Goal: Task Accomplishment & Management: Manage account settings

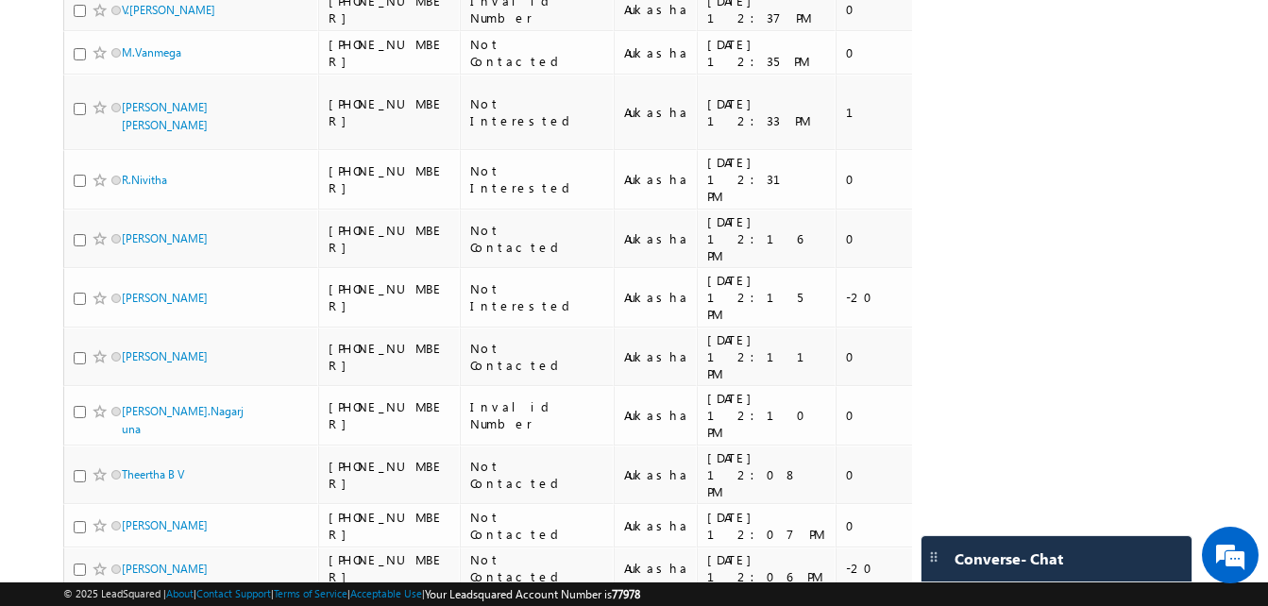
scroll to position [7559, 0]
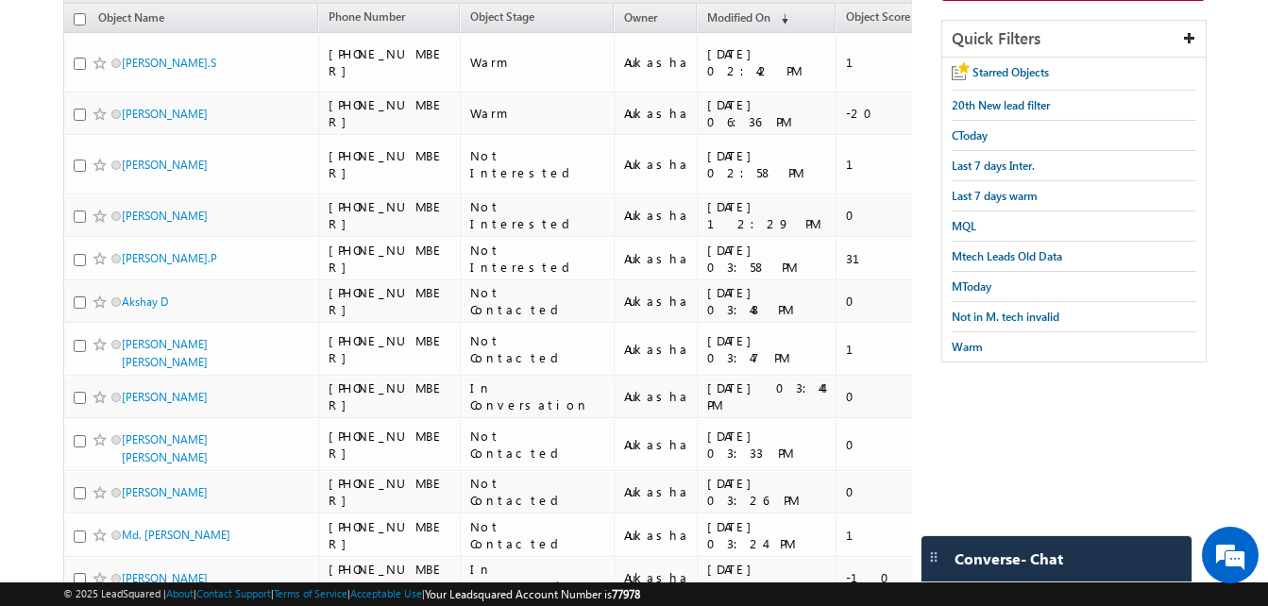
scroll to position [0, 0]
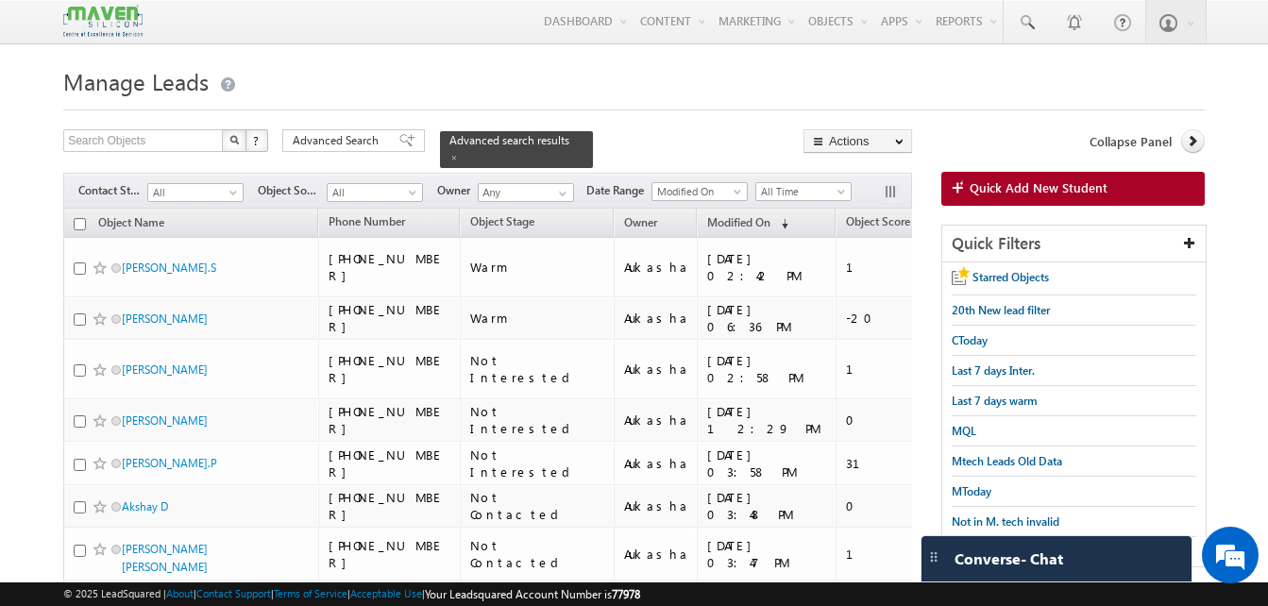
click at [615, 82] on h1 "Manage Leads" at bounding box center [633, 79] width 1141 height 37
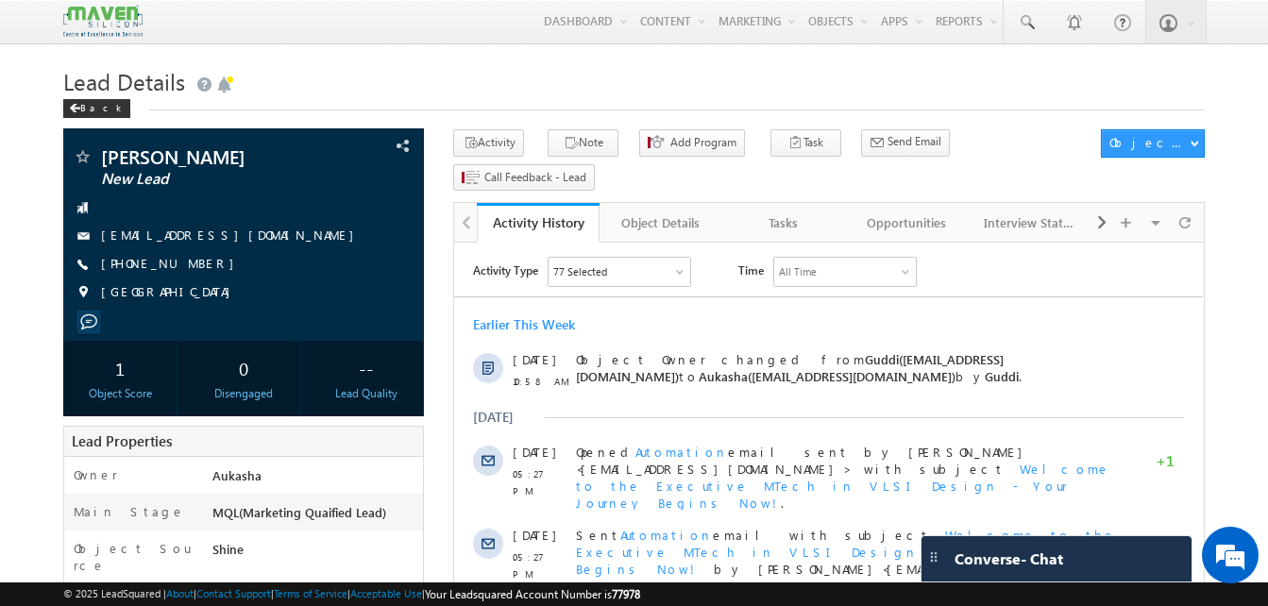
click at [400, 92] on h1 "Lead Details" at bounding box center [633, 79] width 1141 height 37
click at [449, 42] on div "Menu Aukasha lsq5@ maven -sili con.c om crmma ven" at bounding box center [633, 22] width 1141 height 44
click at [402, 64] on h1 "Lead Details" at bounding box center [633, 79] width 1141 height 37
click at [664, 130] on button "Add Program" at bounding box center [692, 142] width 106 height 27
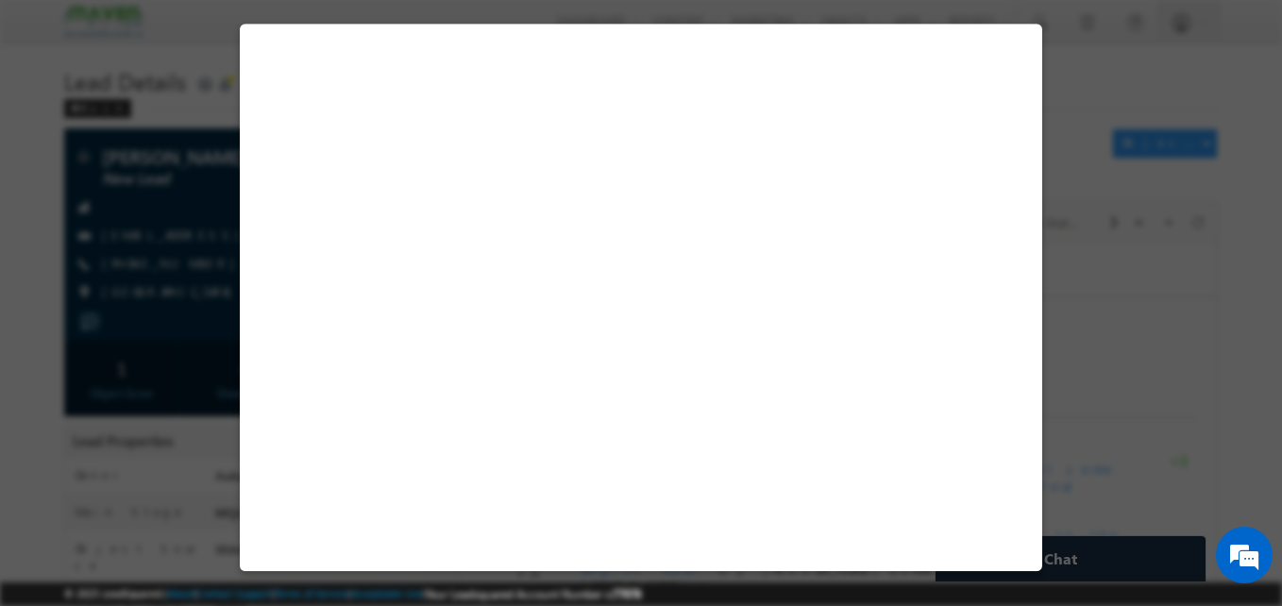
select select "Prospecting"
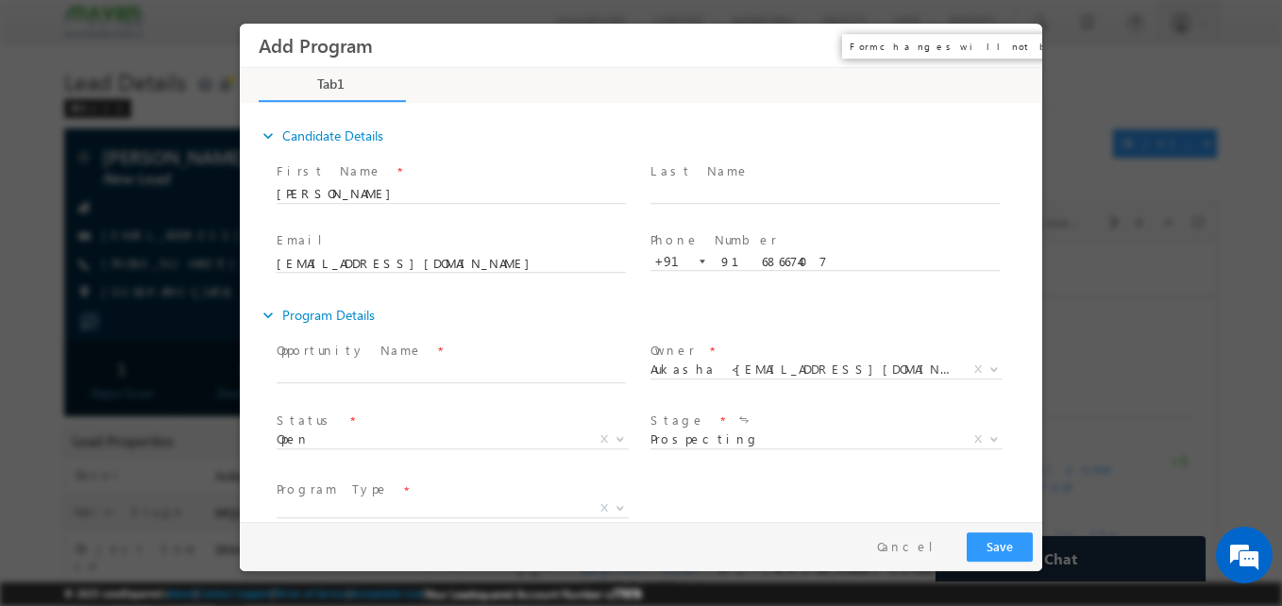
click at [1021, 42] on button "×" at bounding box center [1014, 45] width 32 height 35
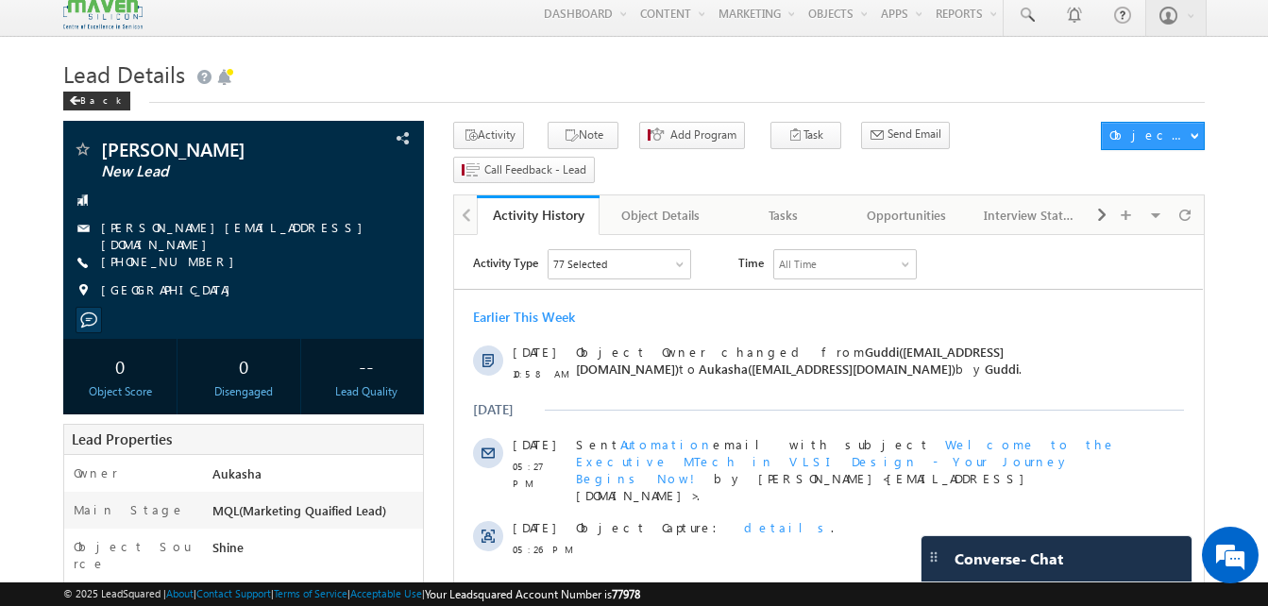
drag, startPoint x: 460, startPoint y: 75, endPoint x: 602, endPoint y: 83, distance: 142.8
click at [602, 83] on h1 "Lead Details" at bounding box center [633, 72] width 1141 height 37
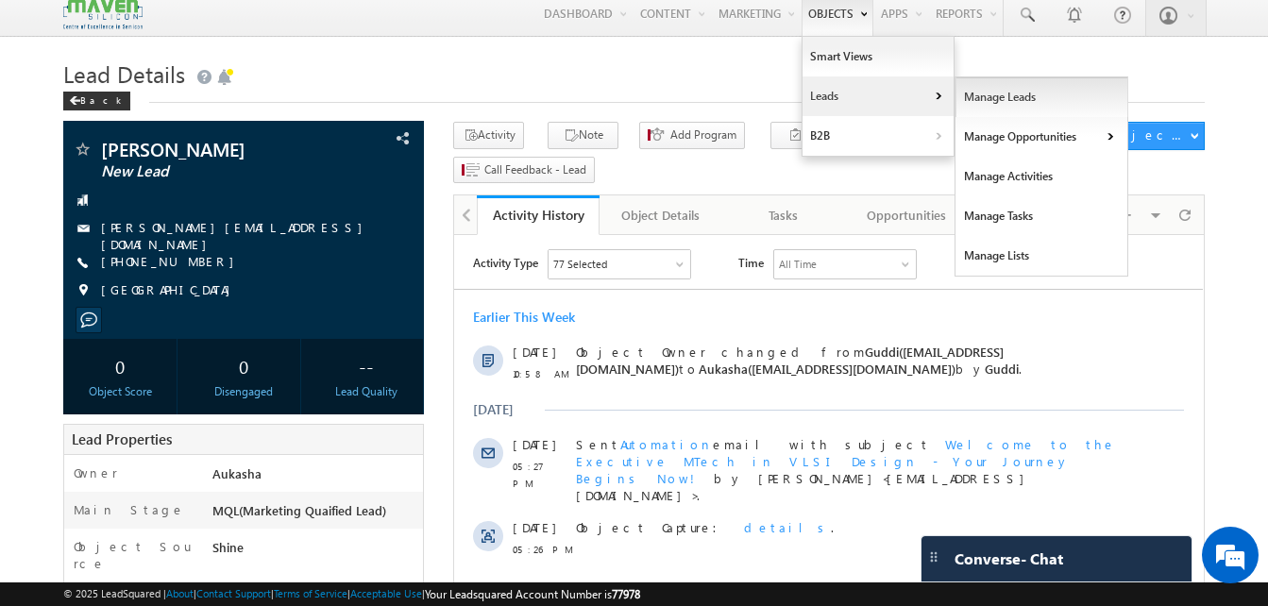
click at [972, 103] on link "Manage Leads" at bounding box center [1041, 97] width 173 height 40
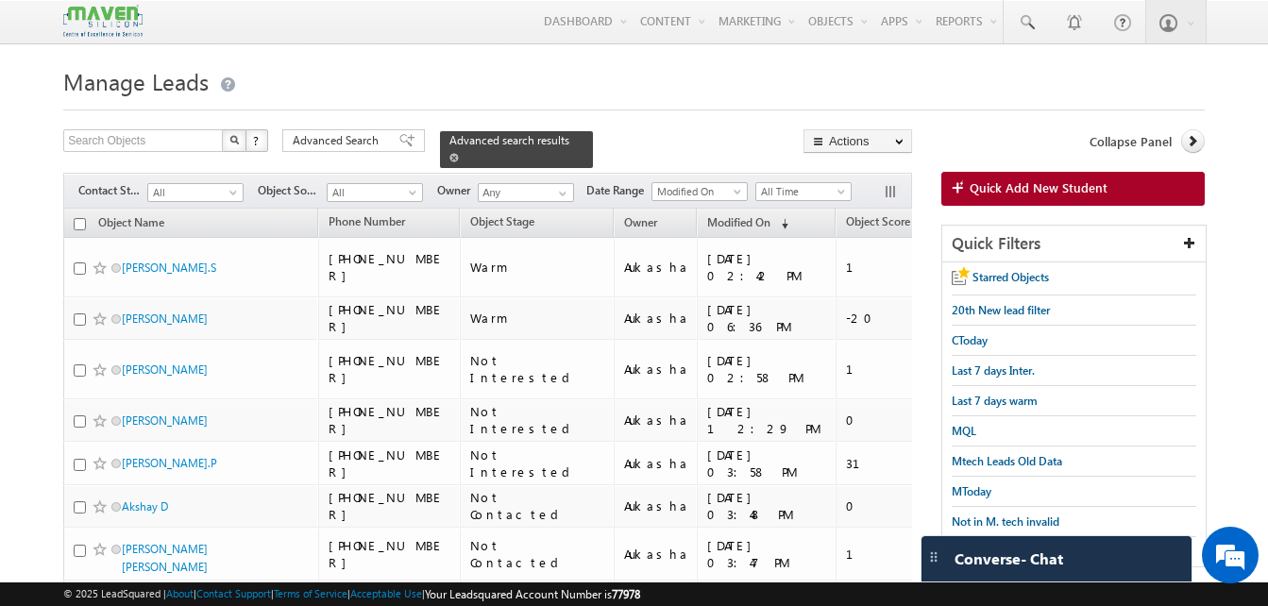
click at [459, 153] on span at bounding box center [453, 157] width 9 height 9
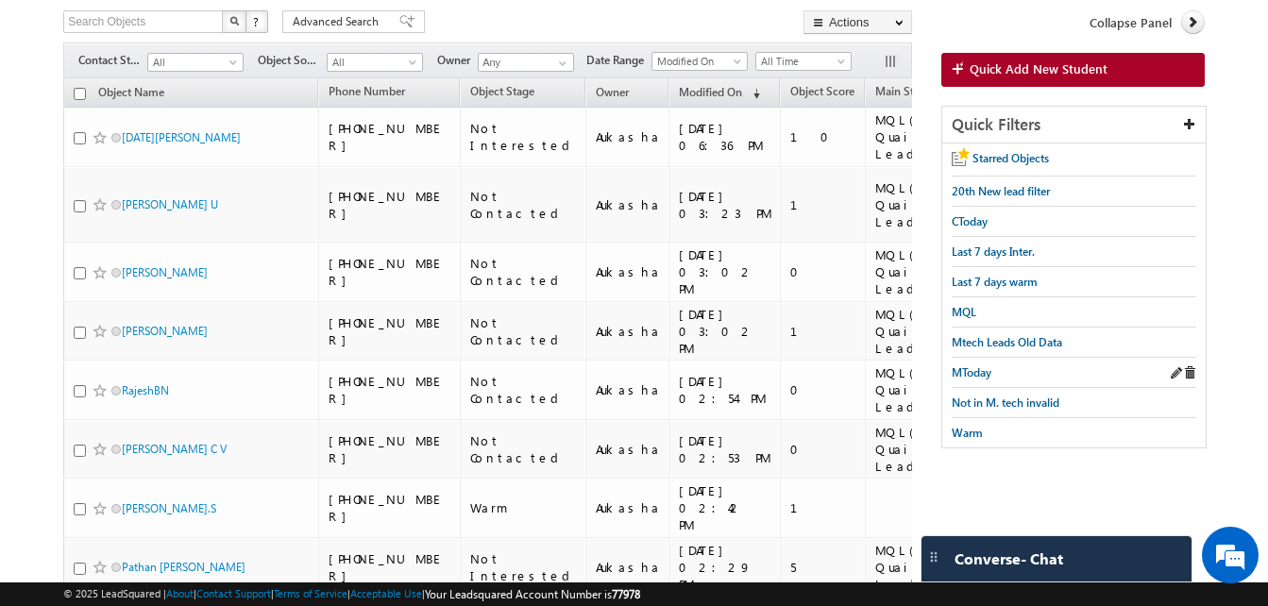
scroll to position [121, 0]
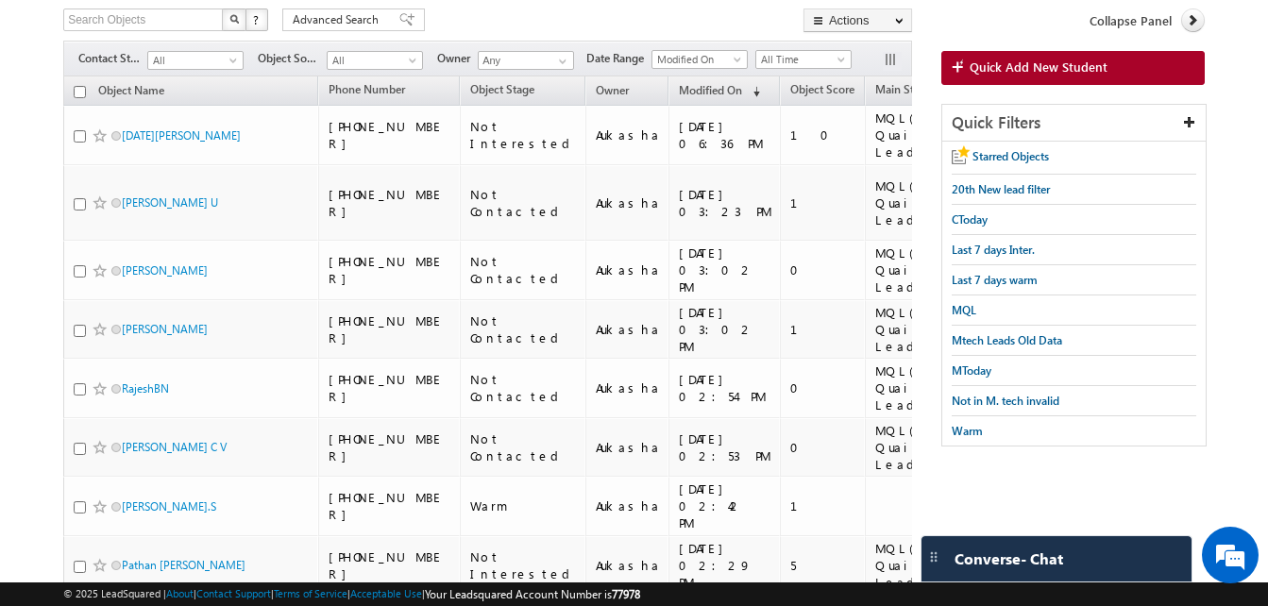
click at [988, 452] on div "Quick Filters Starred Objects 20th New lead filter CToday Last 7 days Inter. La…" at bounding box center [1072, 284] width 263 height 361
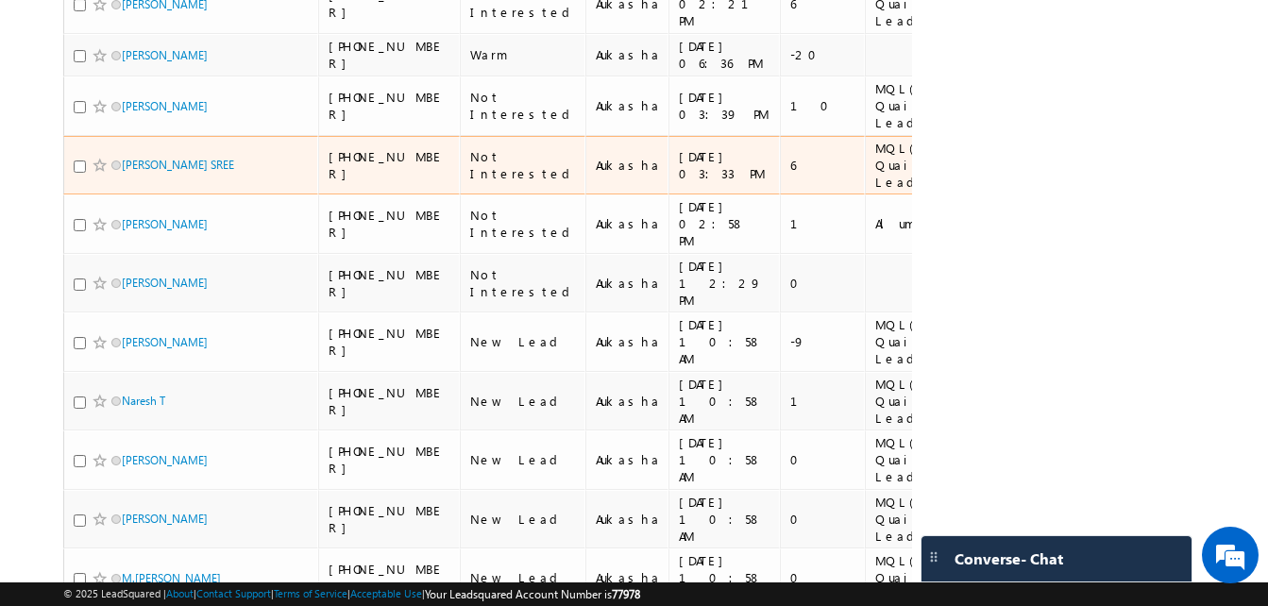
scroll to position [744, 0]
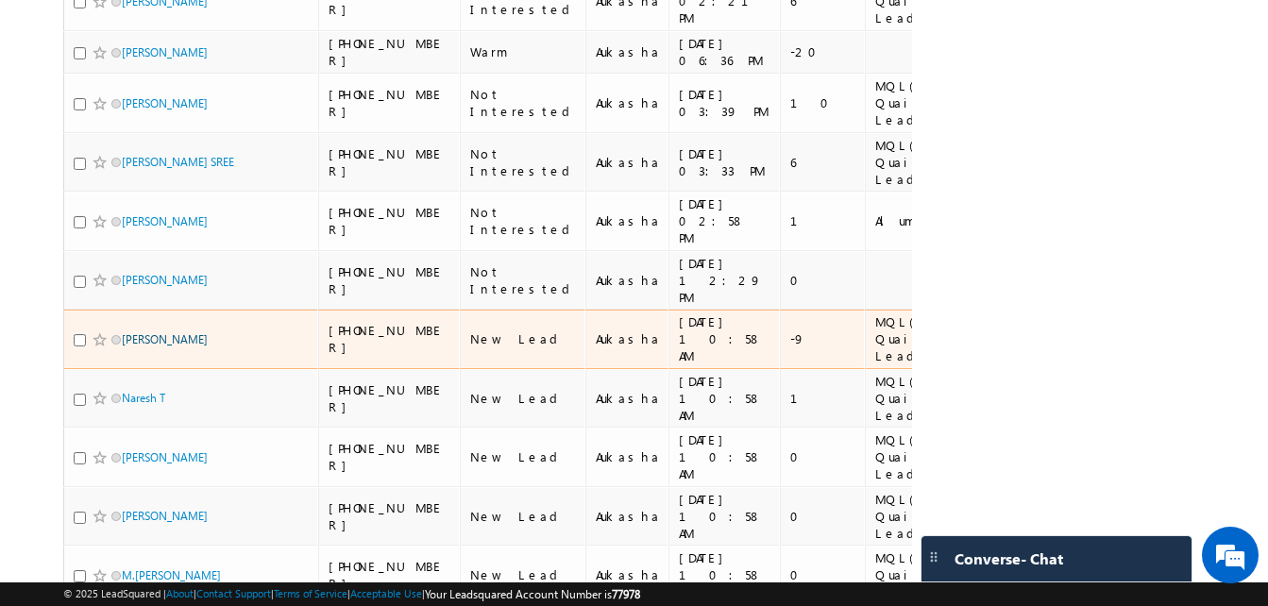
click at [178, 332] on link "Daneshwari S Bellad" at bounding box center [165, 339] width 86 height 14
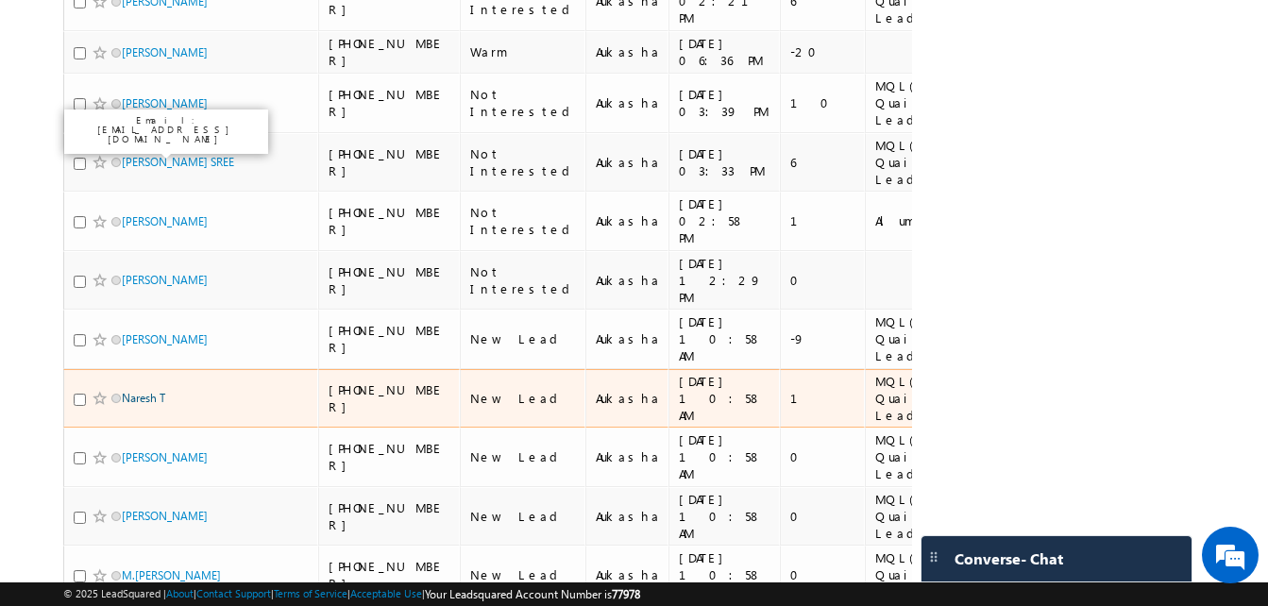
click at [149, 391] on link "Naresh T" at bounding box center [143, 398] width 43 height 14
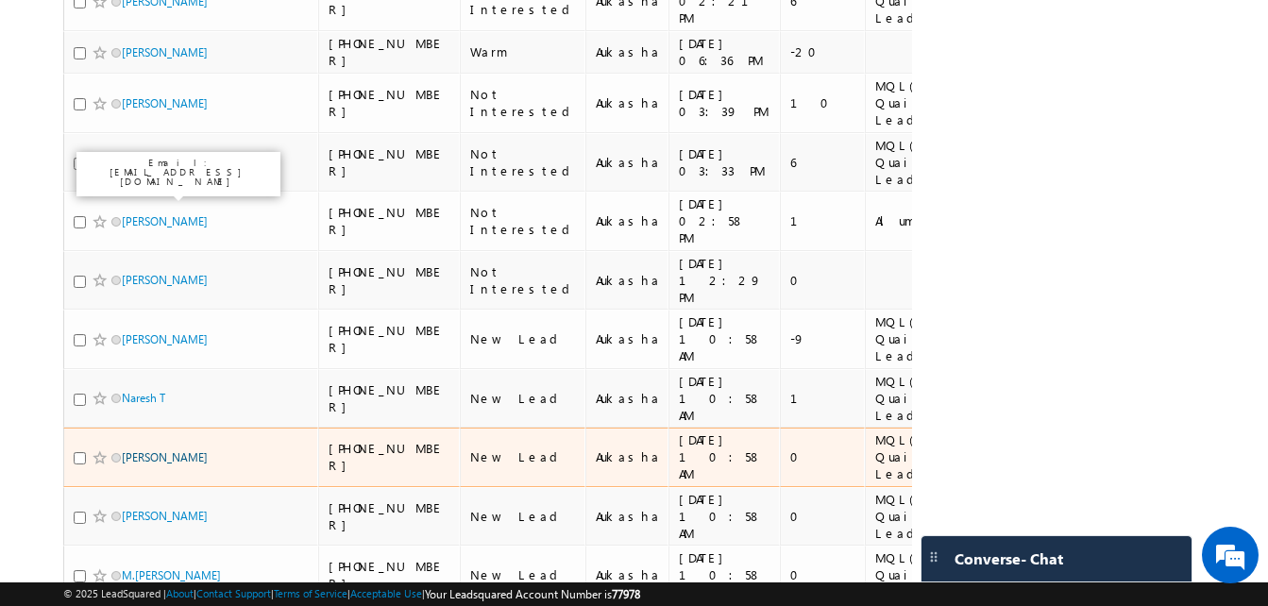
click at [133, 450] on link "Anusha Bisht" at bounding box center [165, 457] width 86 height 14
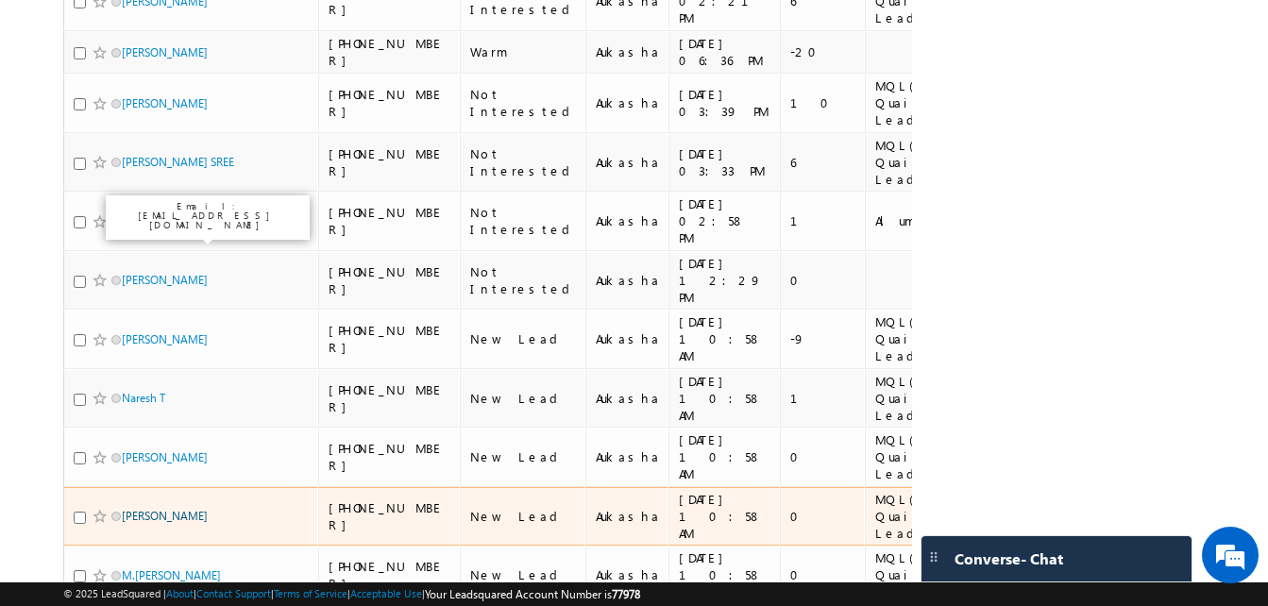
click at [143, 509] on link "Tirumalasetty manikanta" at bounding box center [165, 516] width 86 height 14
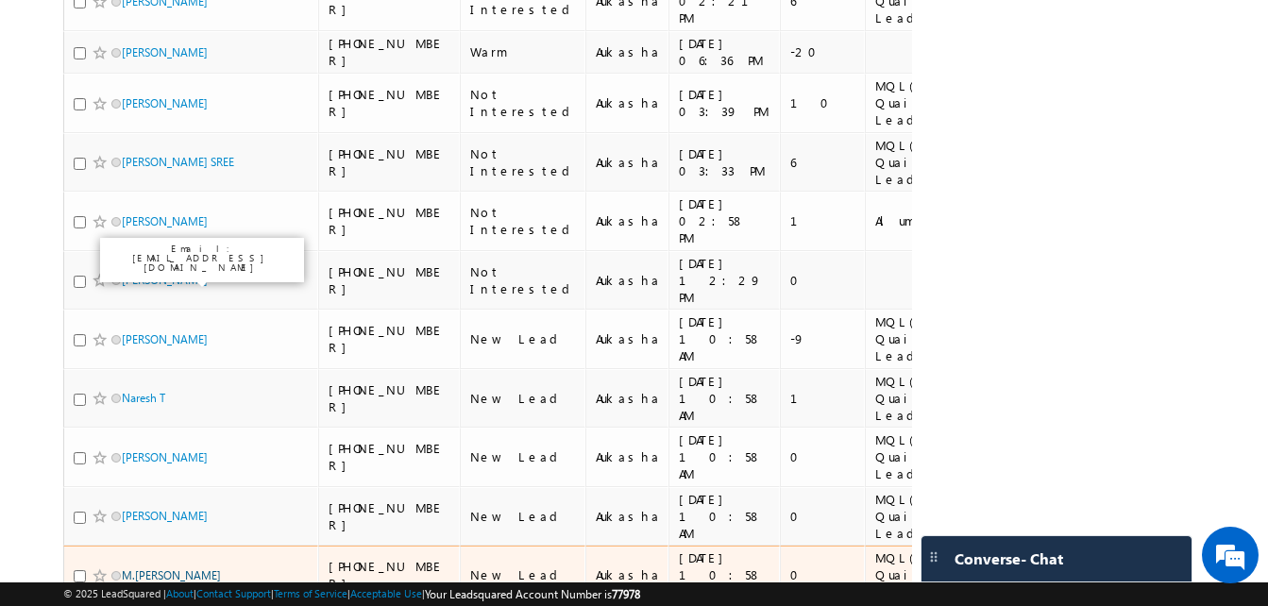
click at [186, 568] on link "M.SIVA CHIDAMBARAM" at bounding box center [171, 575] width 99 height 14
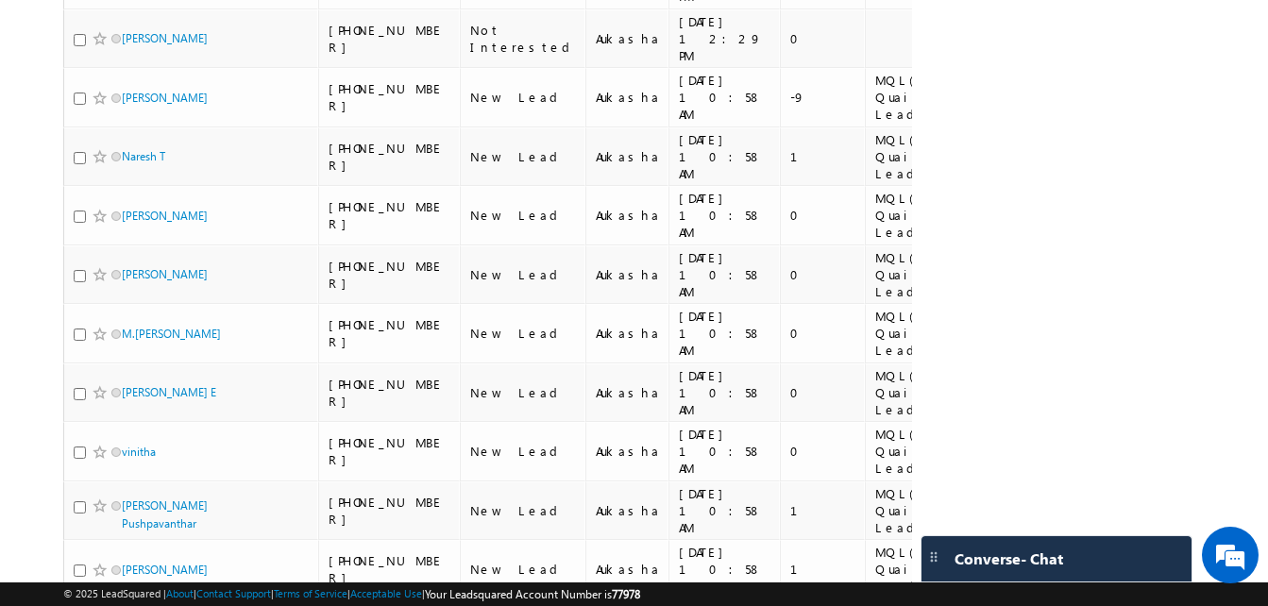
scroll to position [986, 0]
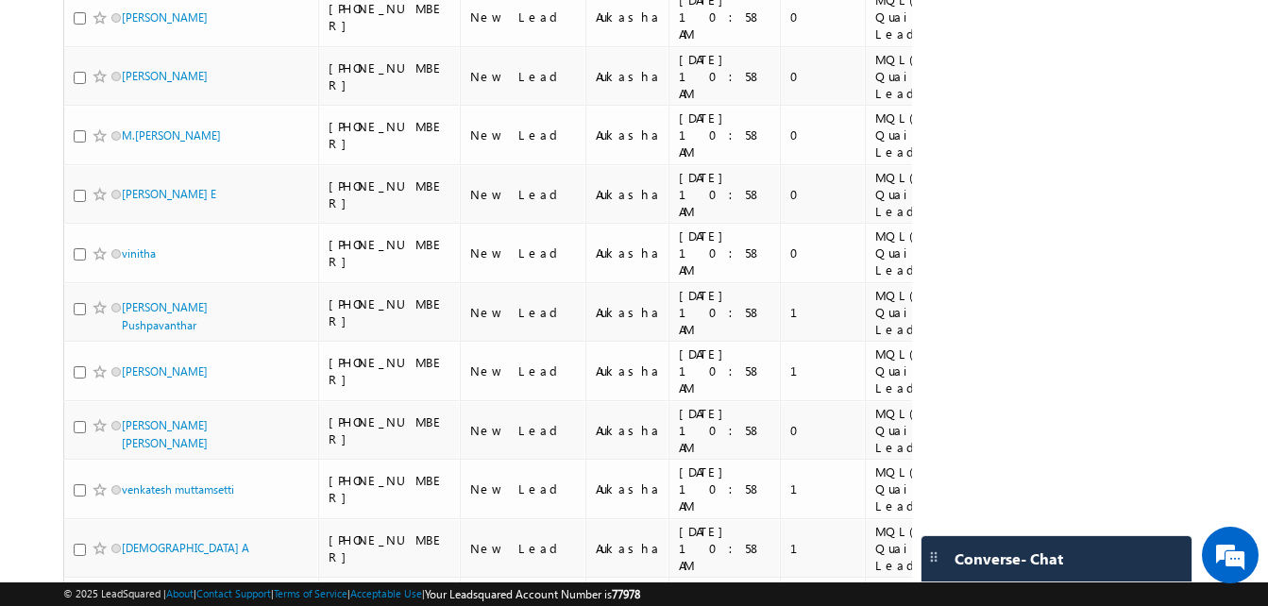
scroll to position [1190, 0]
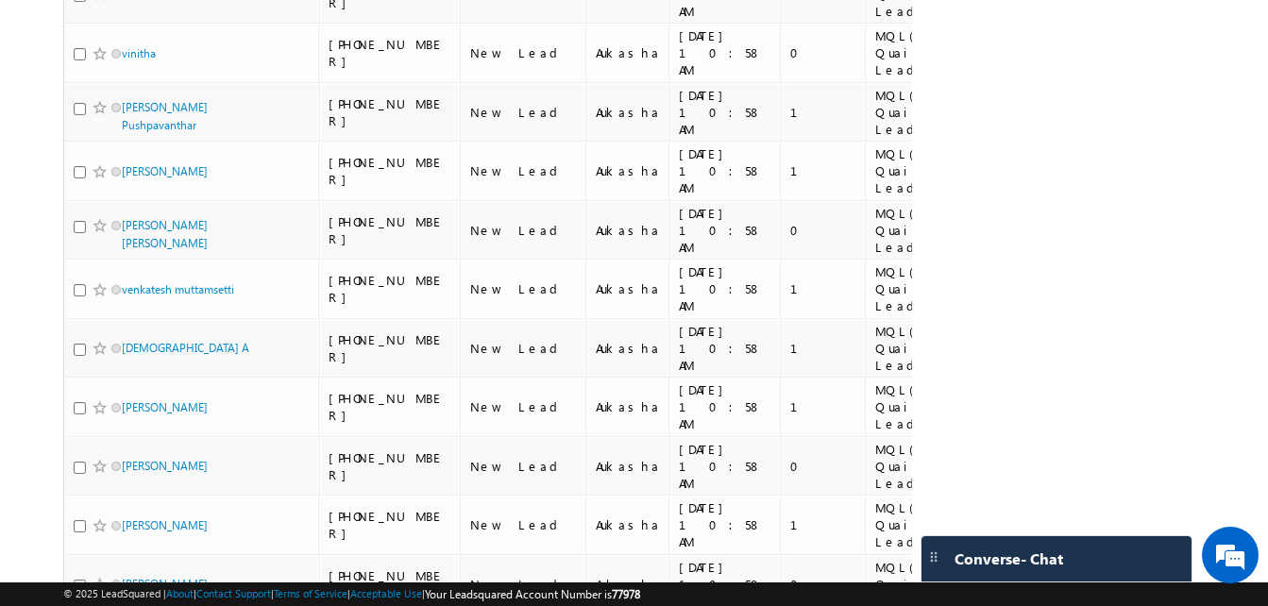
scroll to position [1389, 0]
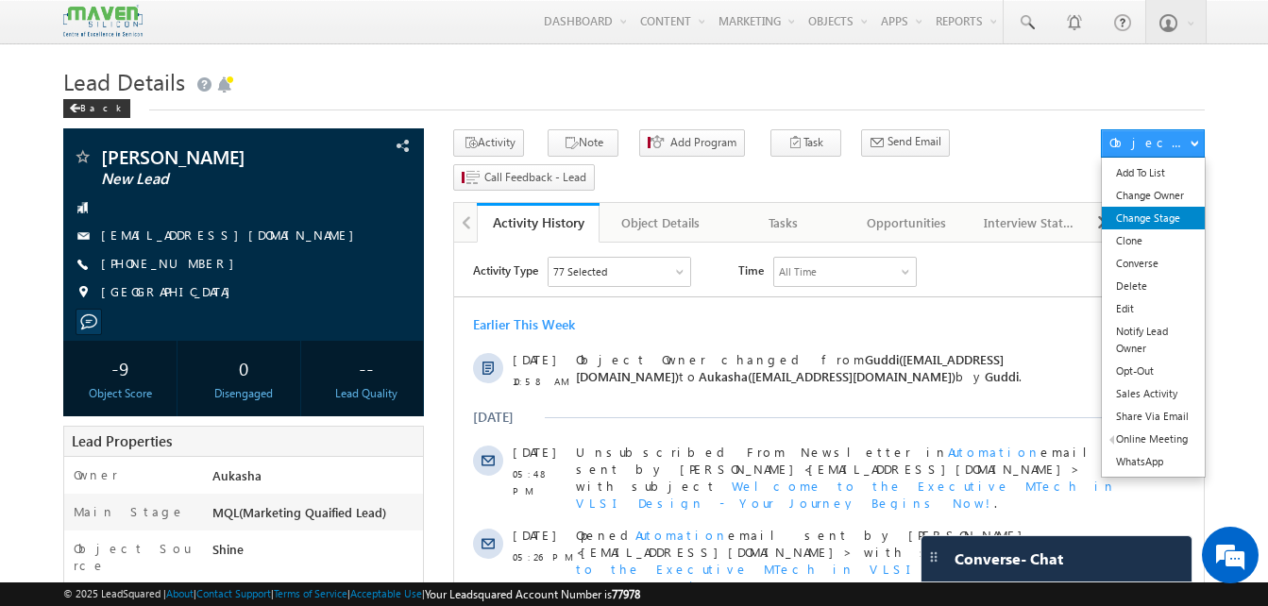
click at [1192, 219] on link "Change Stage" at bounding box center [1152, 218] width 103 height 23
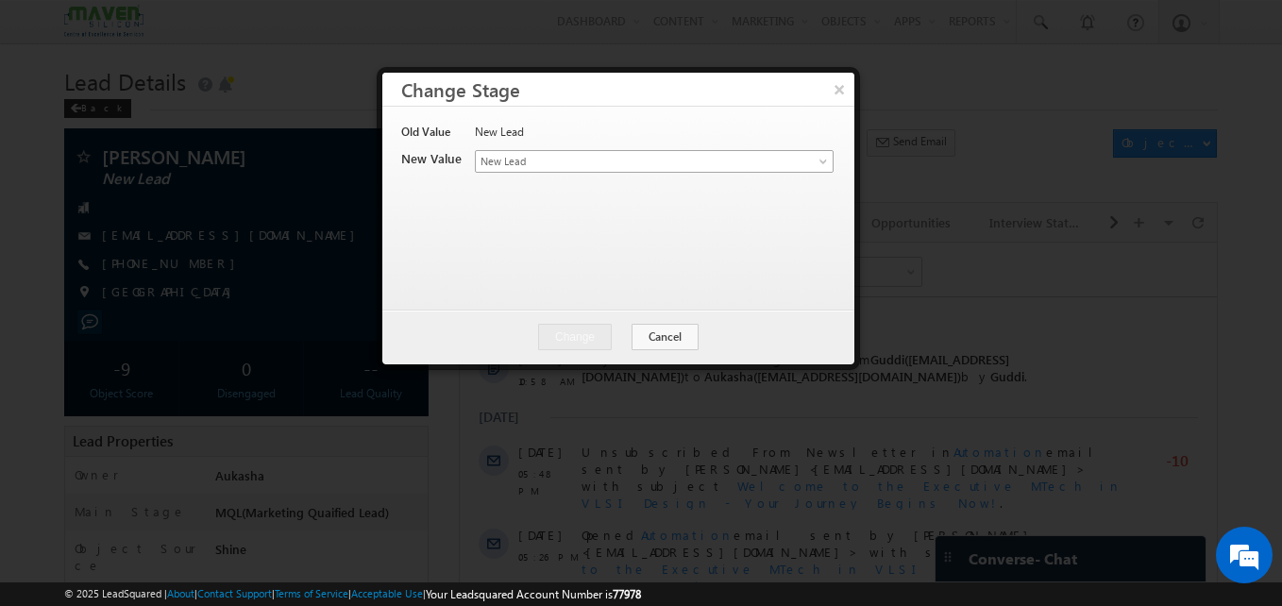
click at [604, 157] on span "New Lead" at bounding box center [623, 161] width 294 height 17
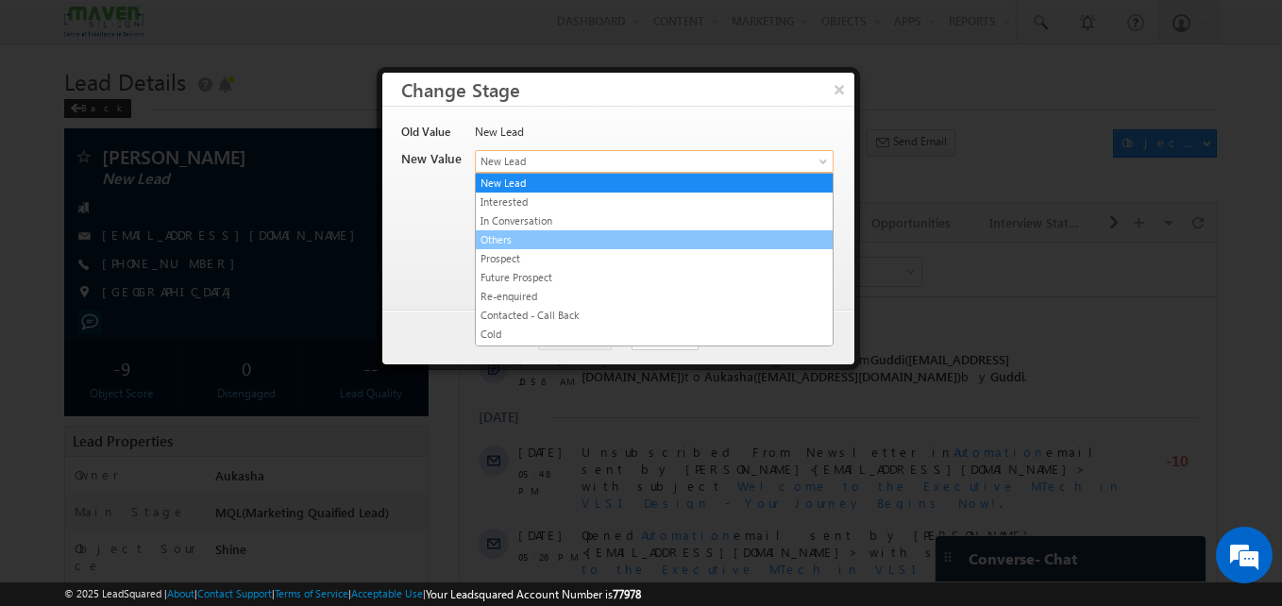
scroll to position [357, 0]
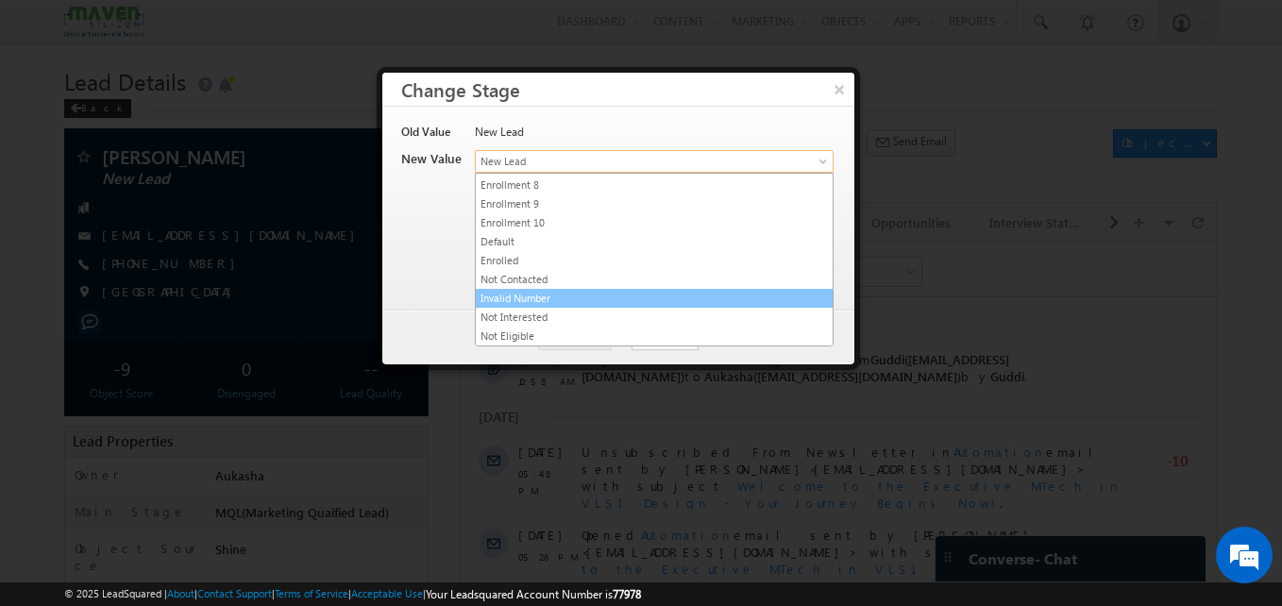
click at [535, 294] on link "Invalid Number" at bounding box center [654, 298] width 357 height 17
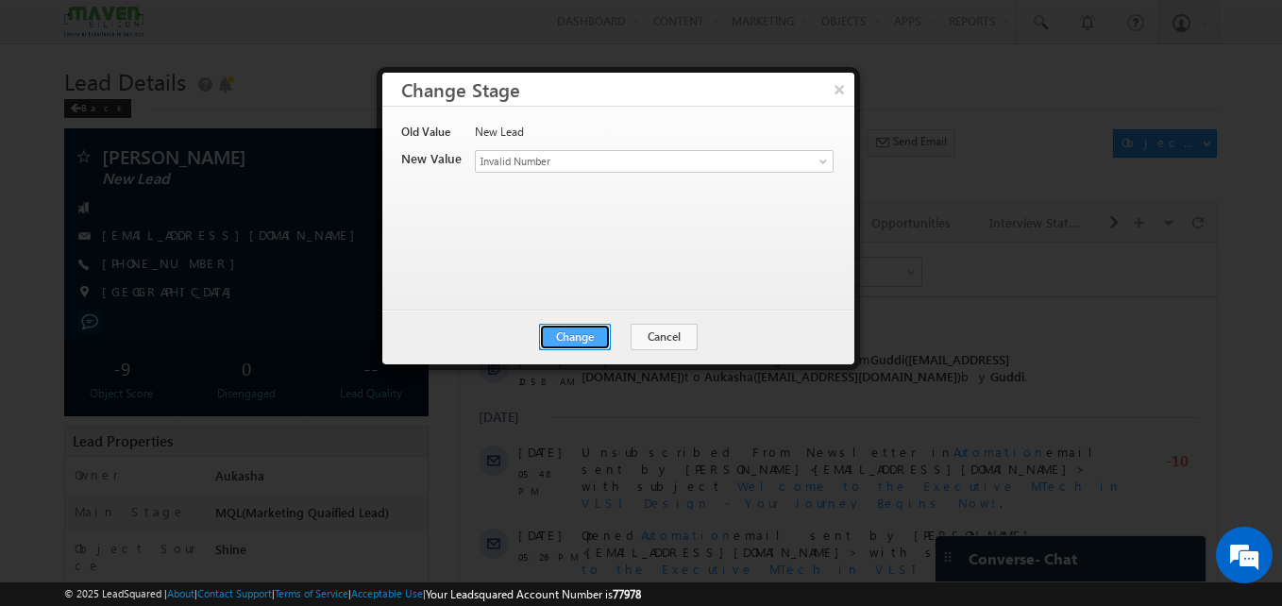
click at [581, 331] on button "Change" at bounding box center [575, 337] width 72 height 26
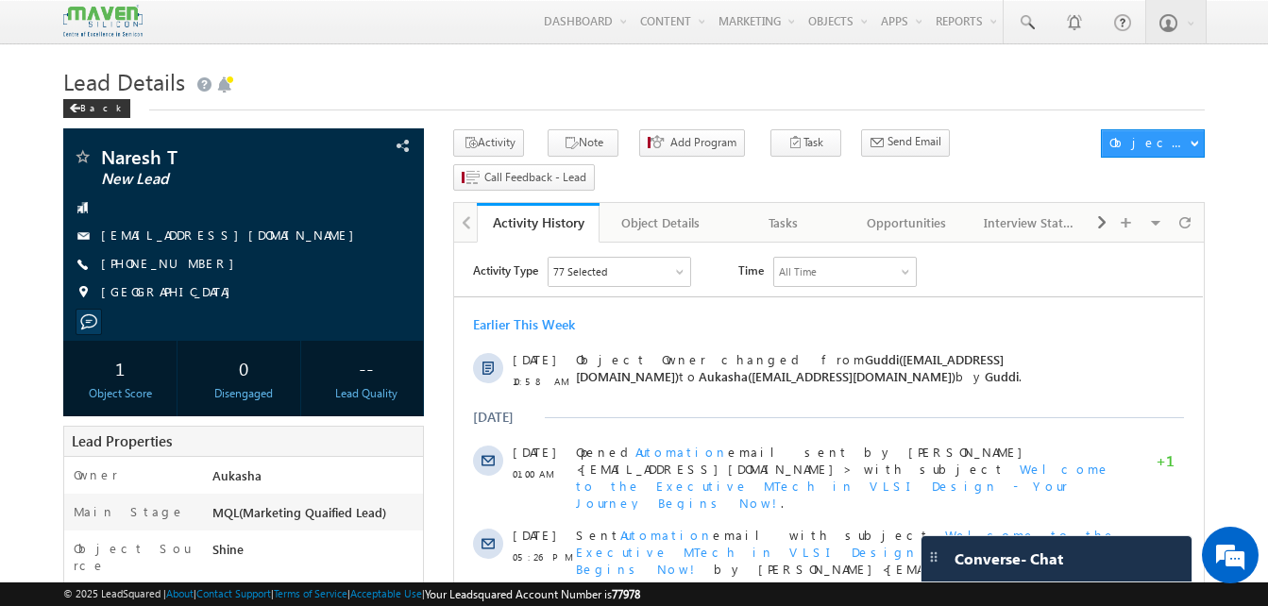
click at [379, 102] on div "Back" at bounding box center [633, 104] width 1141 height 12
drag, startPoint x: 207, startPoint y: 267, endPoint x: 192, endPoint y: 266, distance: 15.1
click at [192, 266] on div "[PHONE_NUMBER]" at bounding box center [244, 264] width 342 height 19
copy div "[PHONE_NUMBER]"
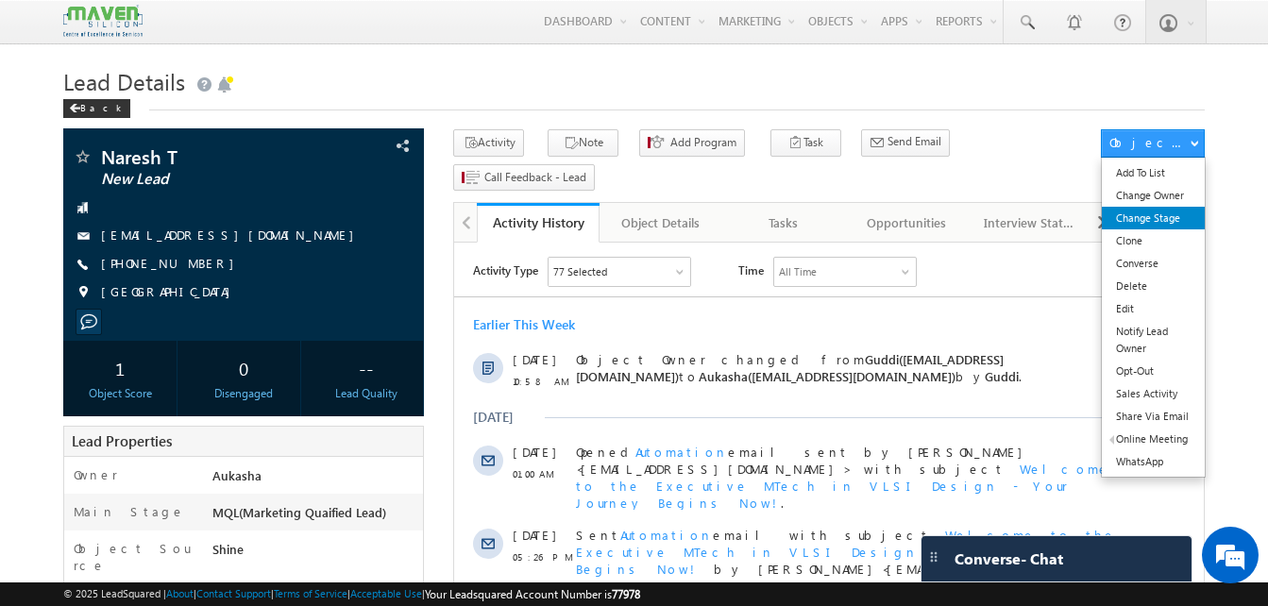
click at [1168, 216] on link "Change Stage" at bounding box center [1152, 218] width 103 height 23
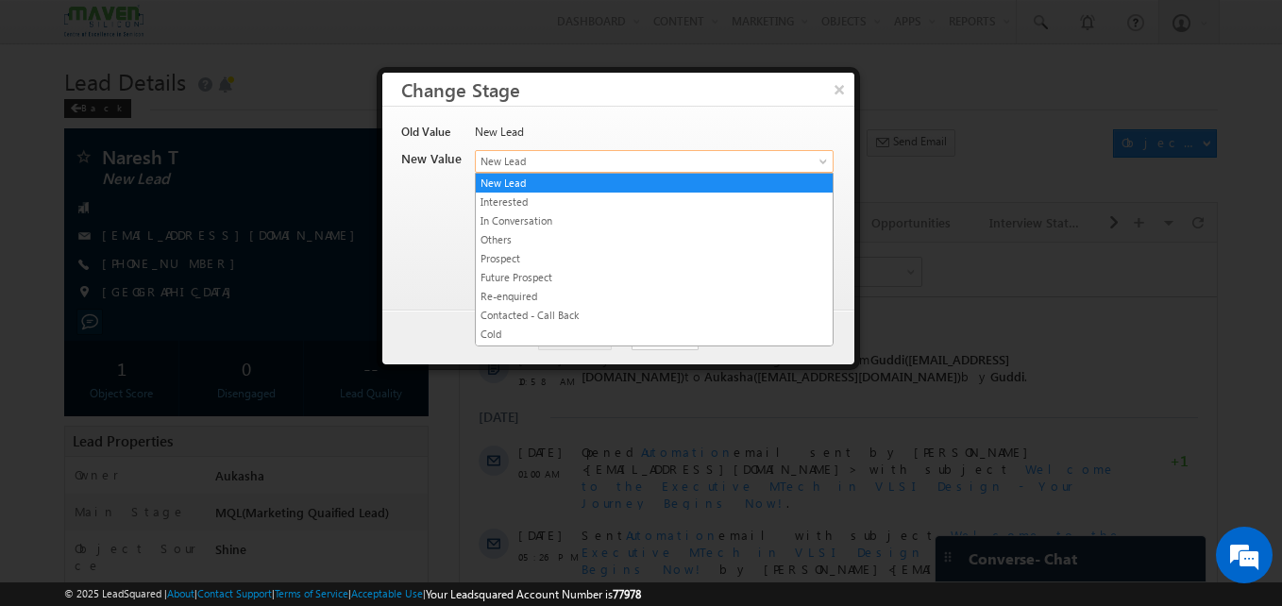
drag, startPoint x: 628, startPoint y: 160, endPoint x: 678, endPoint y: 267, distance: 117.8
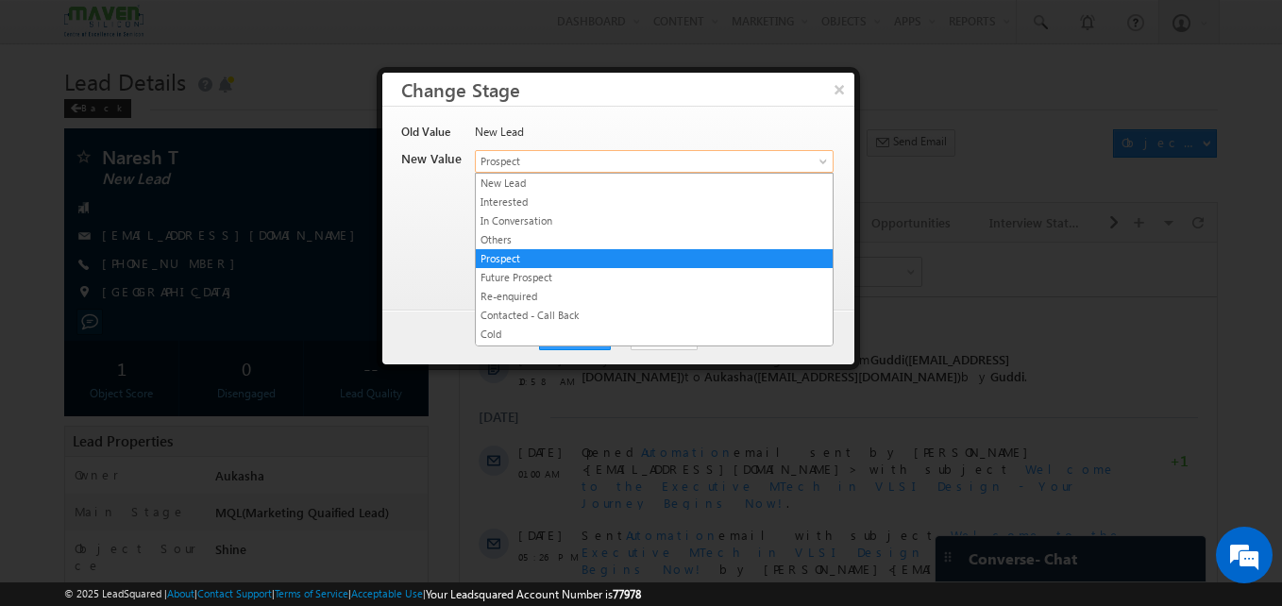
drag, startPoint x: 635, startPoint y: 168, endPoint x: 593, endPoint y: 229, distance: 74.6
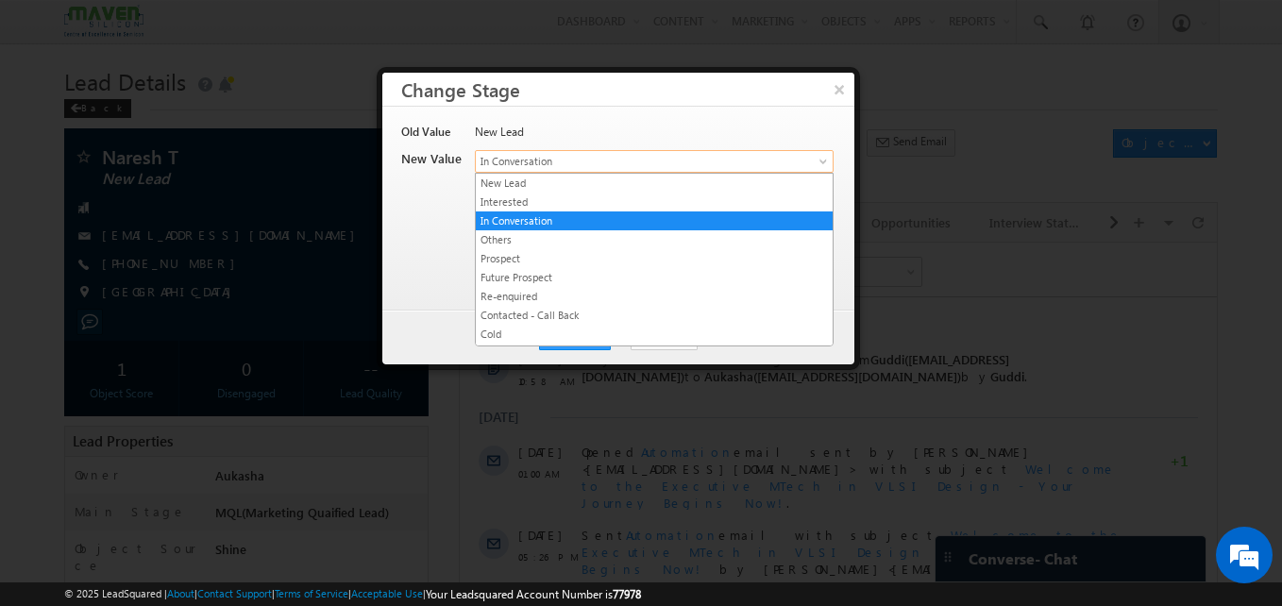
click at [566, 160] on span "In Conversation" at bounding box center [623, 161] width 294 height 17
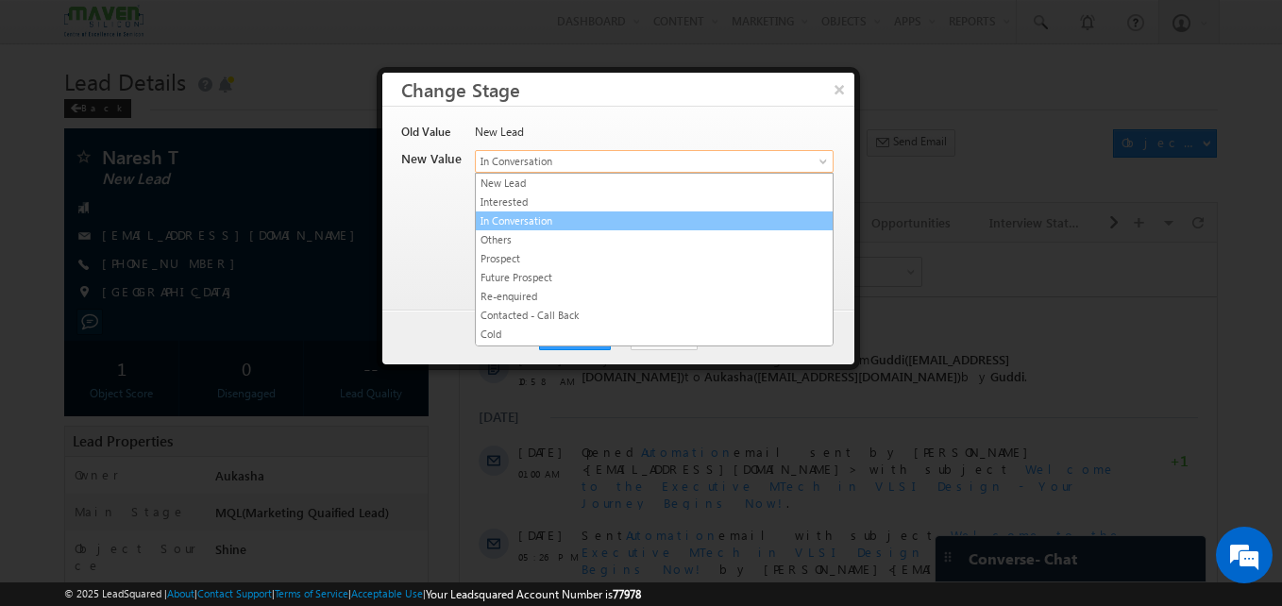
scroll to position [357, 0]
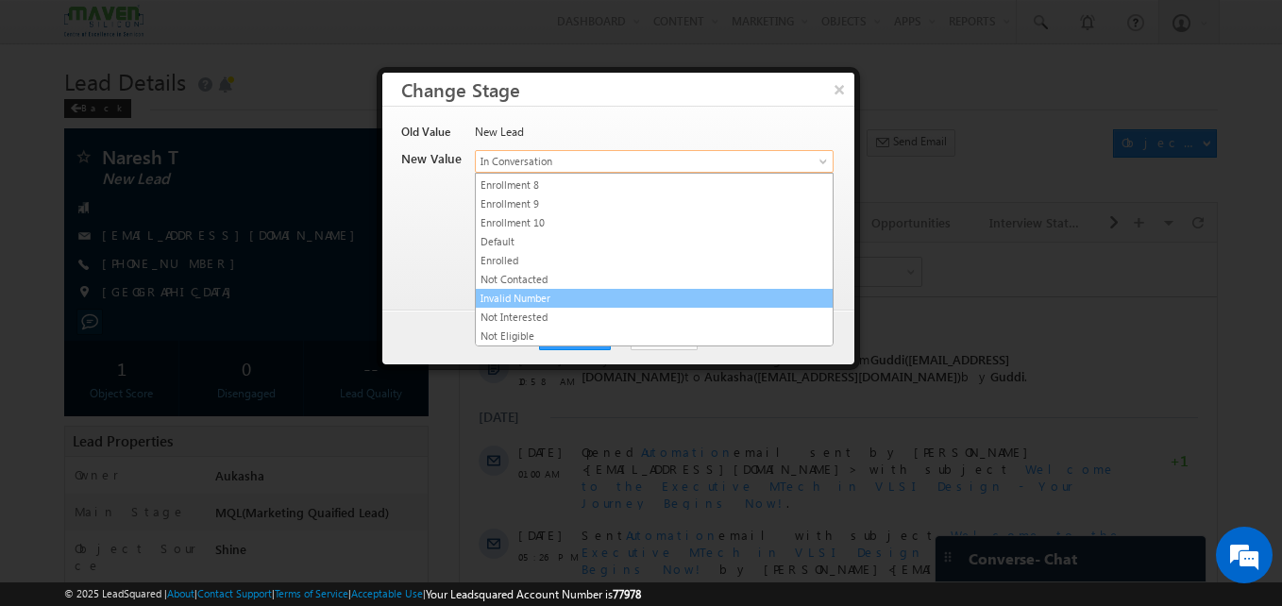
click at [533, 304] on link "Invalid Number" at bounding box center [654, 298] width 357 height 17
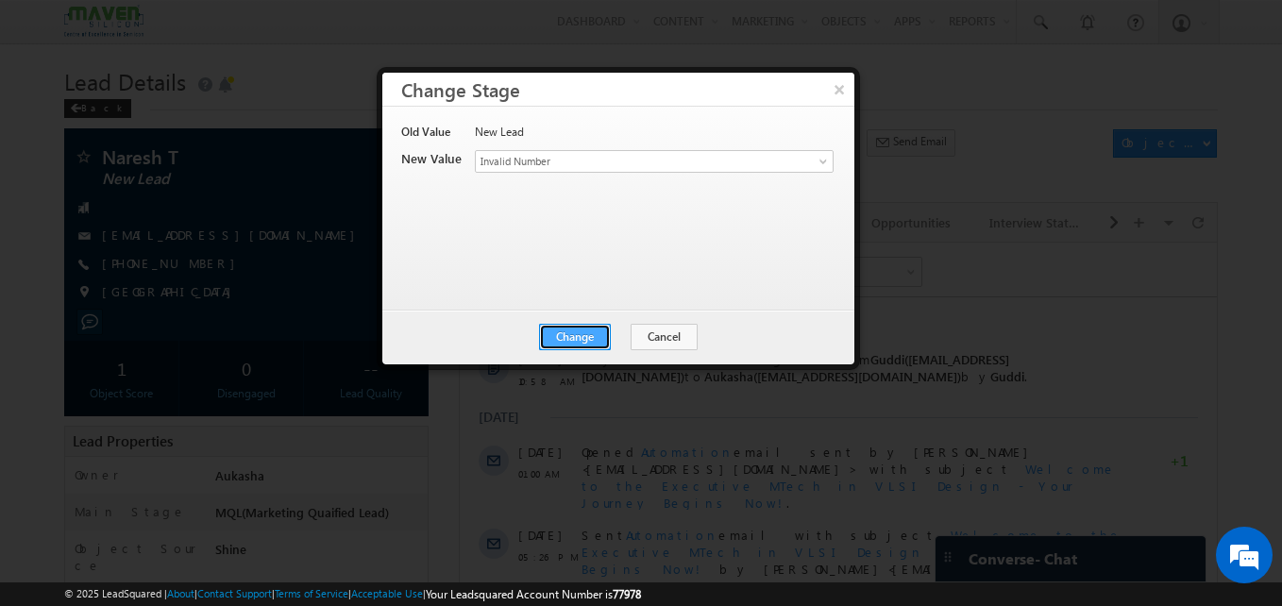
click at [574, 337] on button "Change" at bounding box center [575, 337] width 72 height 26
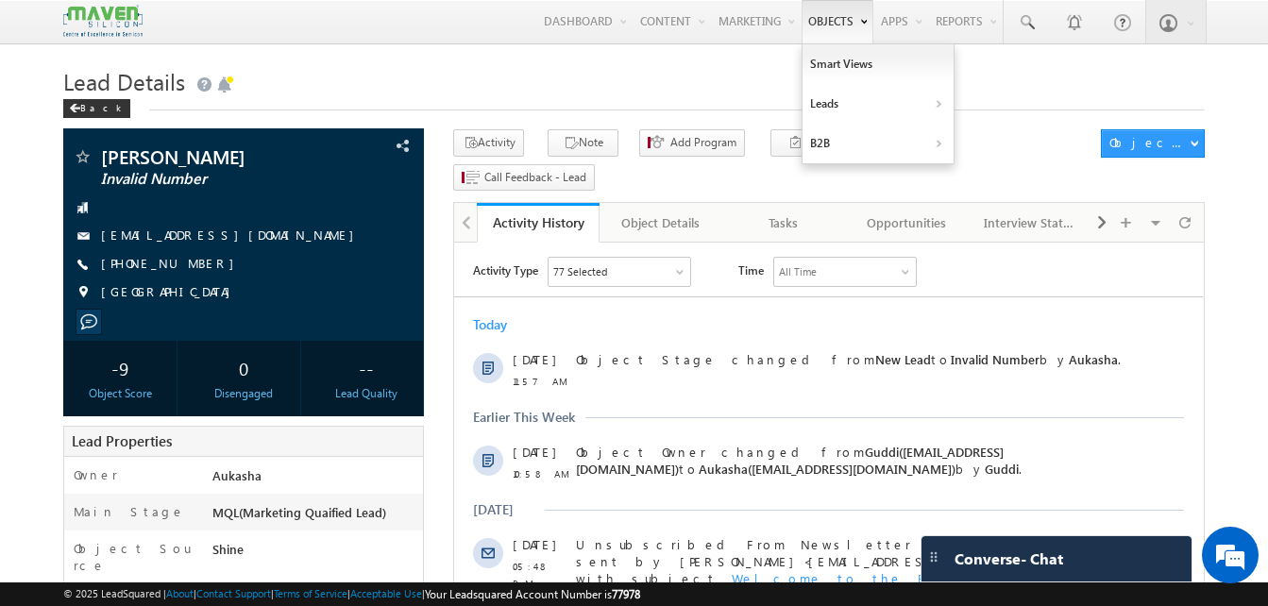
click at [453, 202] on div "Activity History Activity History Object Details Object Details Tasks Tasks Opp…" at bounding box center [828, 222] width 750 height 40
